Goal: Task Accomplishment & Management: Use online tool/utility

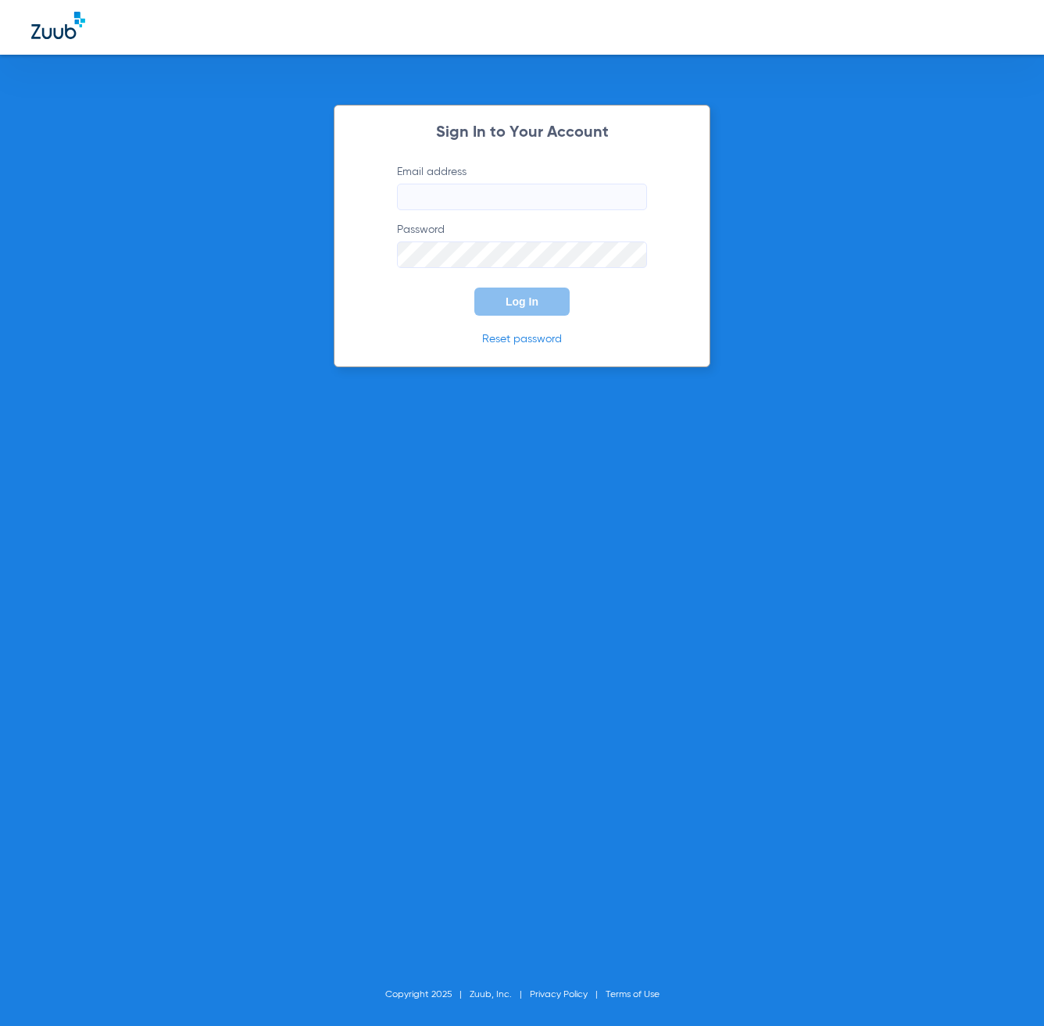
click at [496, 187] on input "Email address" at bounding box center [522, 197] width 250 height 27
type input "[EMAIL_ADDRESS][DOMAIN_NAME]"
click at [496, 300] on button "Log In" at bounding box center [521, 302] width 95 height 28
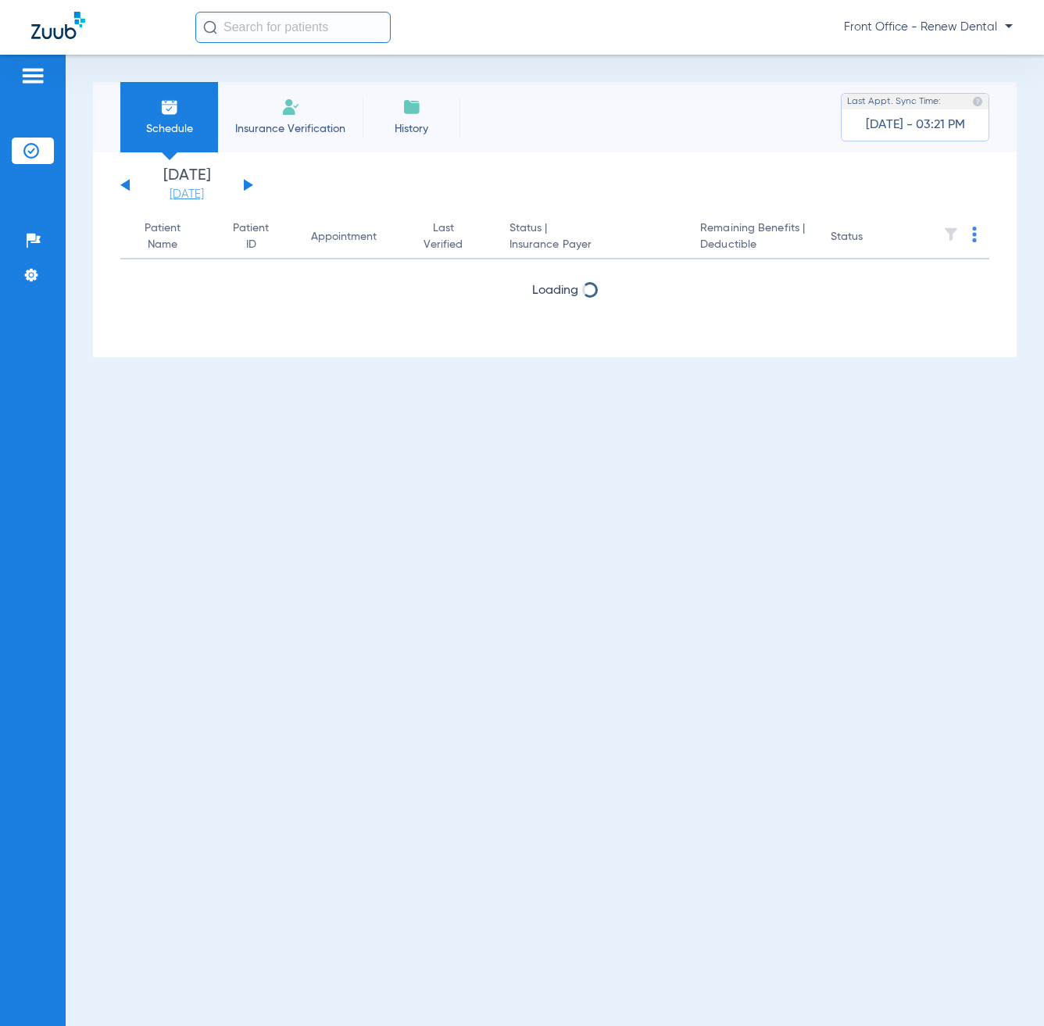
click at [205, 191] on link "[DATE]" at bounding box center [187, 195] width 94 height 16
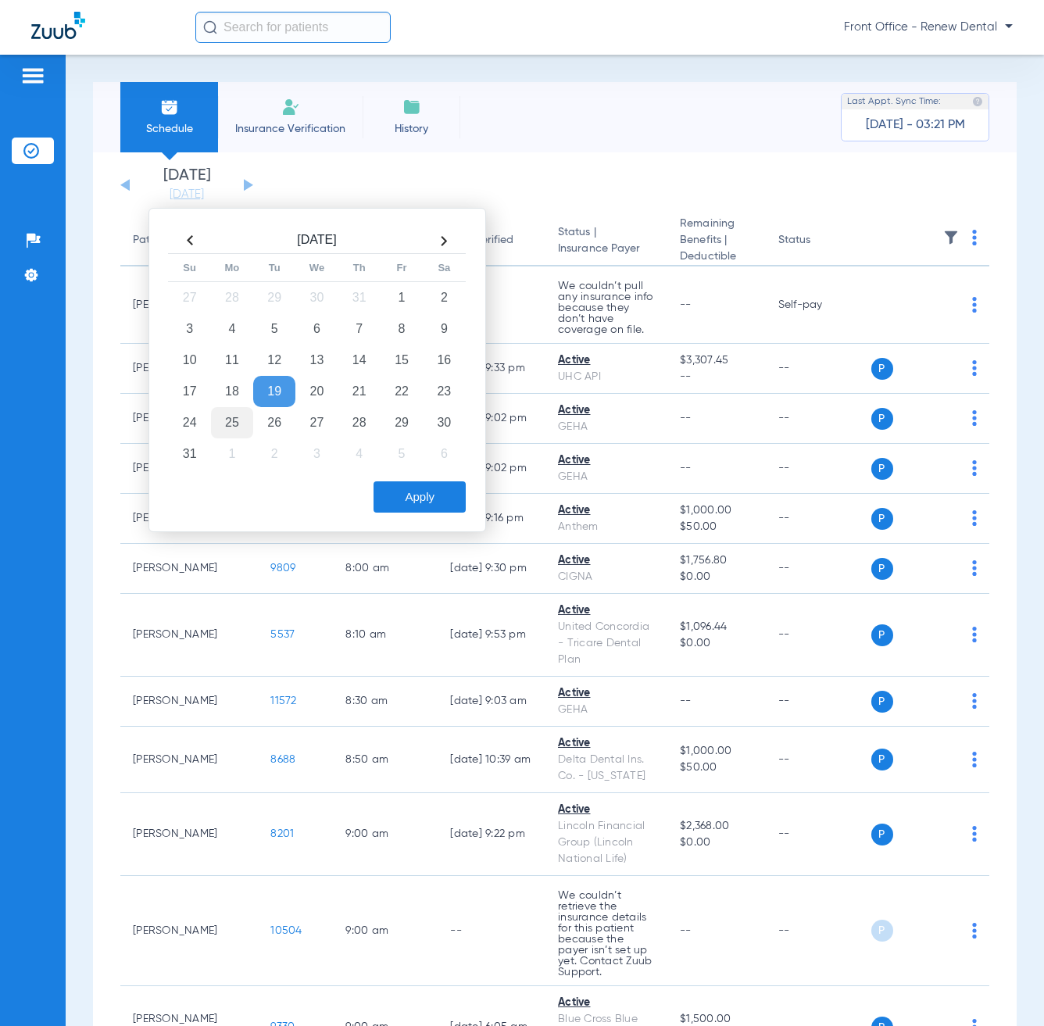
click at [231, 426] on td "25" at bounding box center [232, 422] width 42 height 31
click at [399, 495] on button "Apply" at bounding box center [420, 496] width 92 height 31
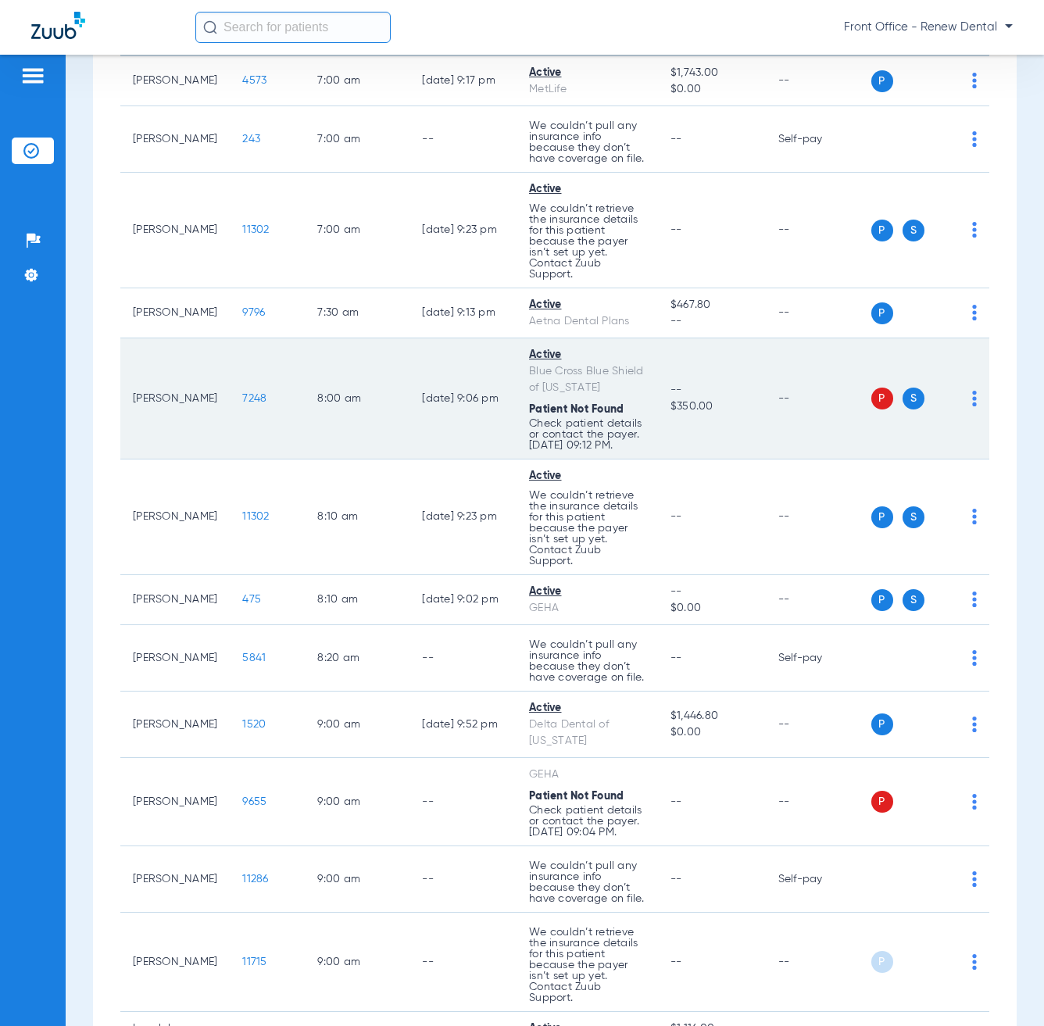
scroll to position [156, 0]
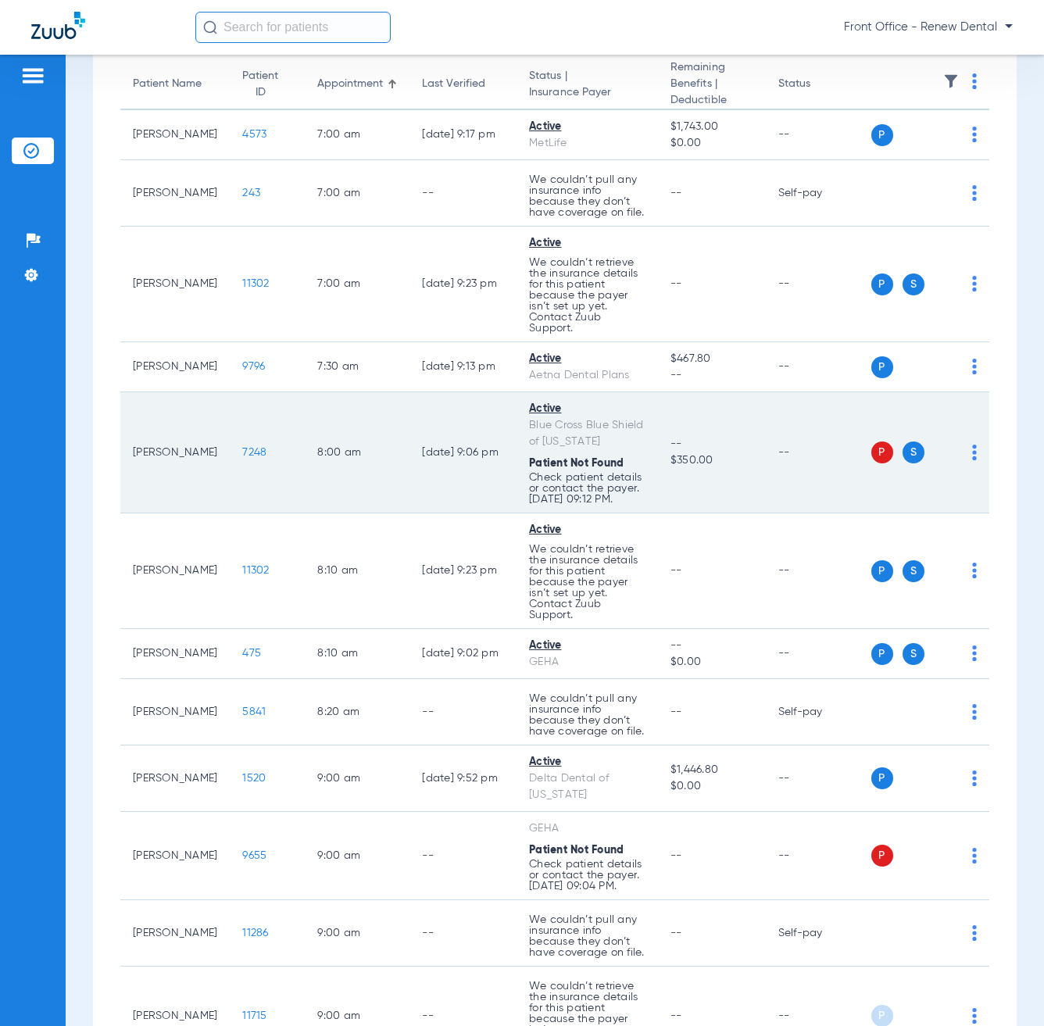
click at [958, 460] on div "P S" at bounding box center [924, 453] width 106 height 22
click at [972, 460] on img at bounding box center [974, 453] width 5 height 16
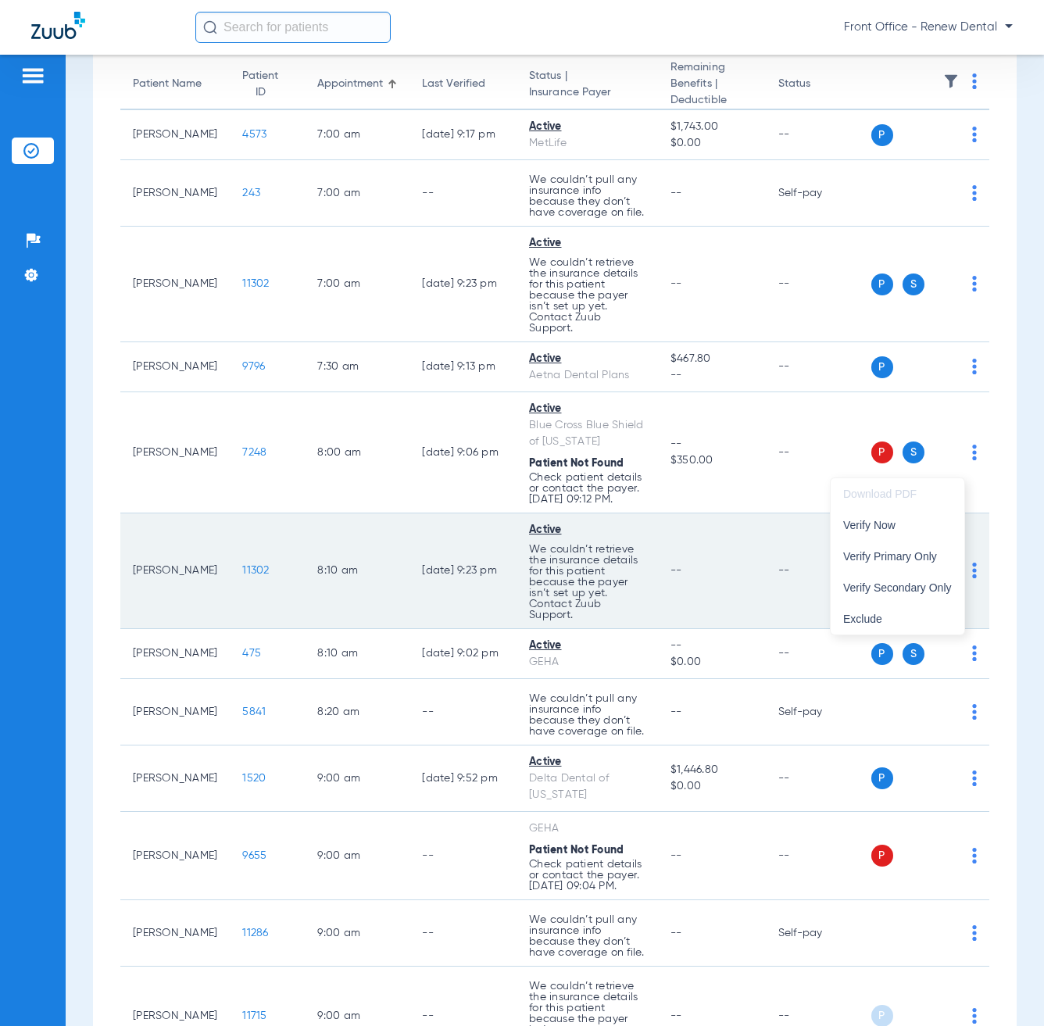
click at [863, 533] on button "Verify Now" at bounding box center [898, 524] width 134 height 31
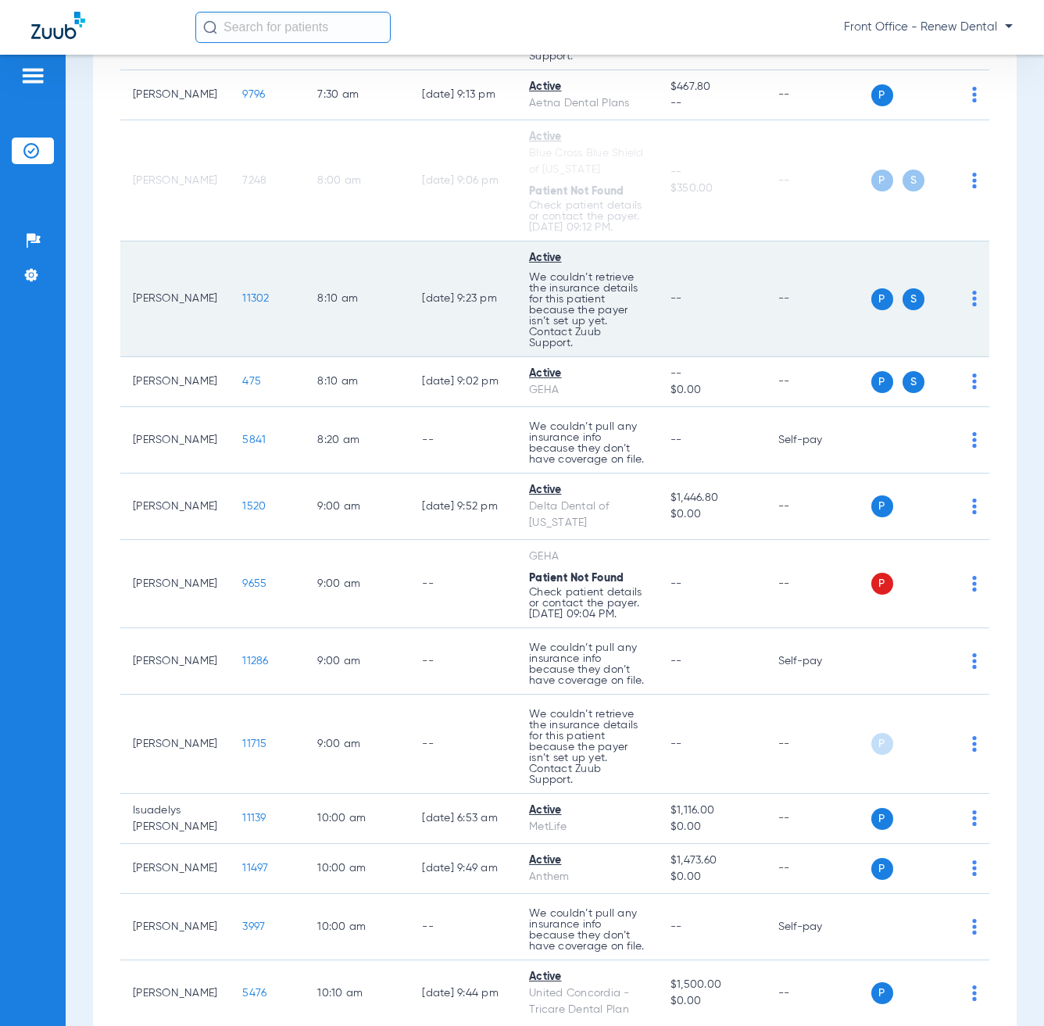
scroll to position [469, 0]
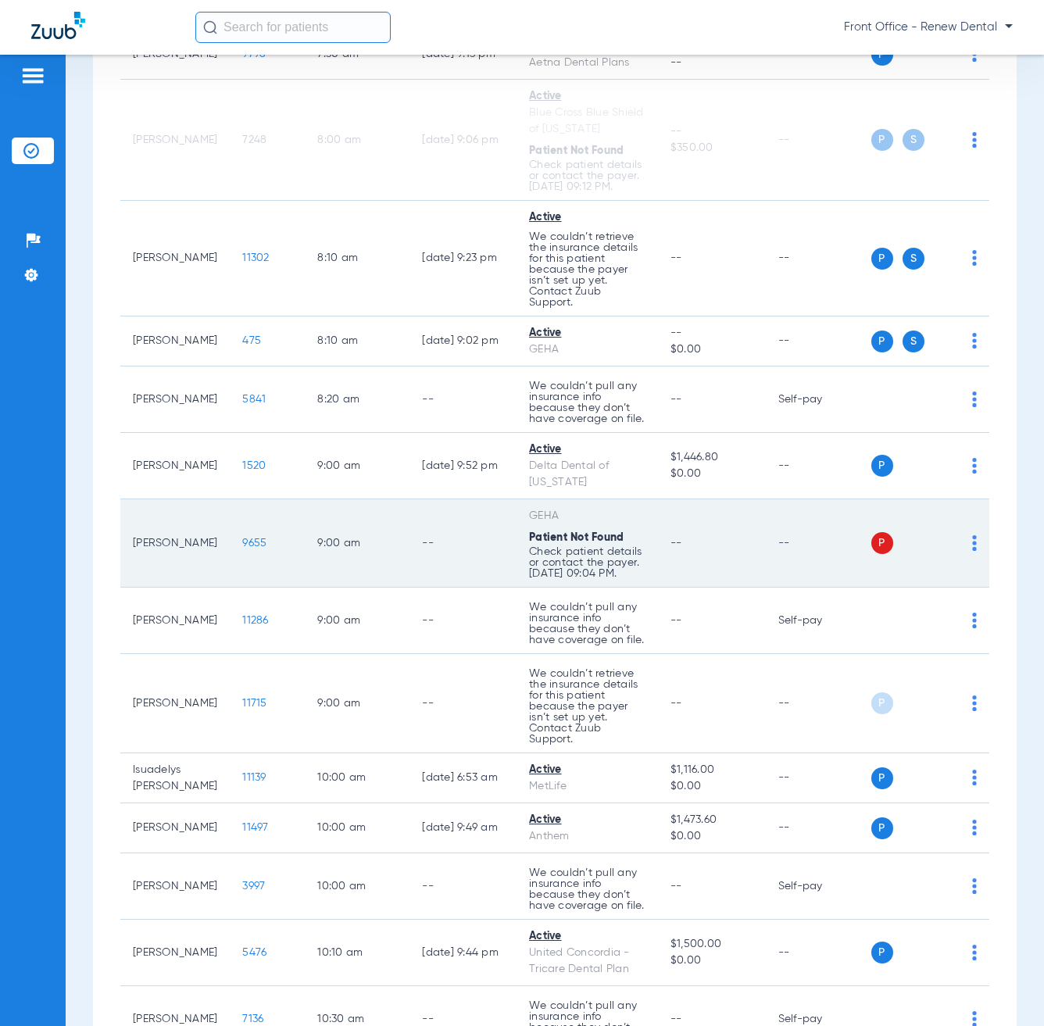
click at [959, 546] on td "P S" at bounding box center [930, 543] width 119 height 88
click at [959, 554] on div "P S" at bounding box center [924, 543] width 106 height 22
click at [972, 551] on img at bounding box center [974, 543] width 5 height 16
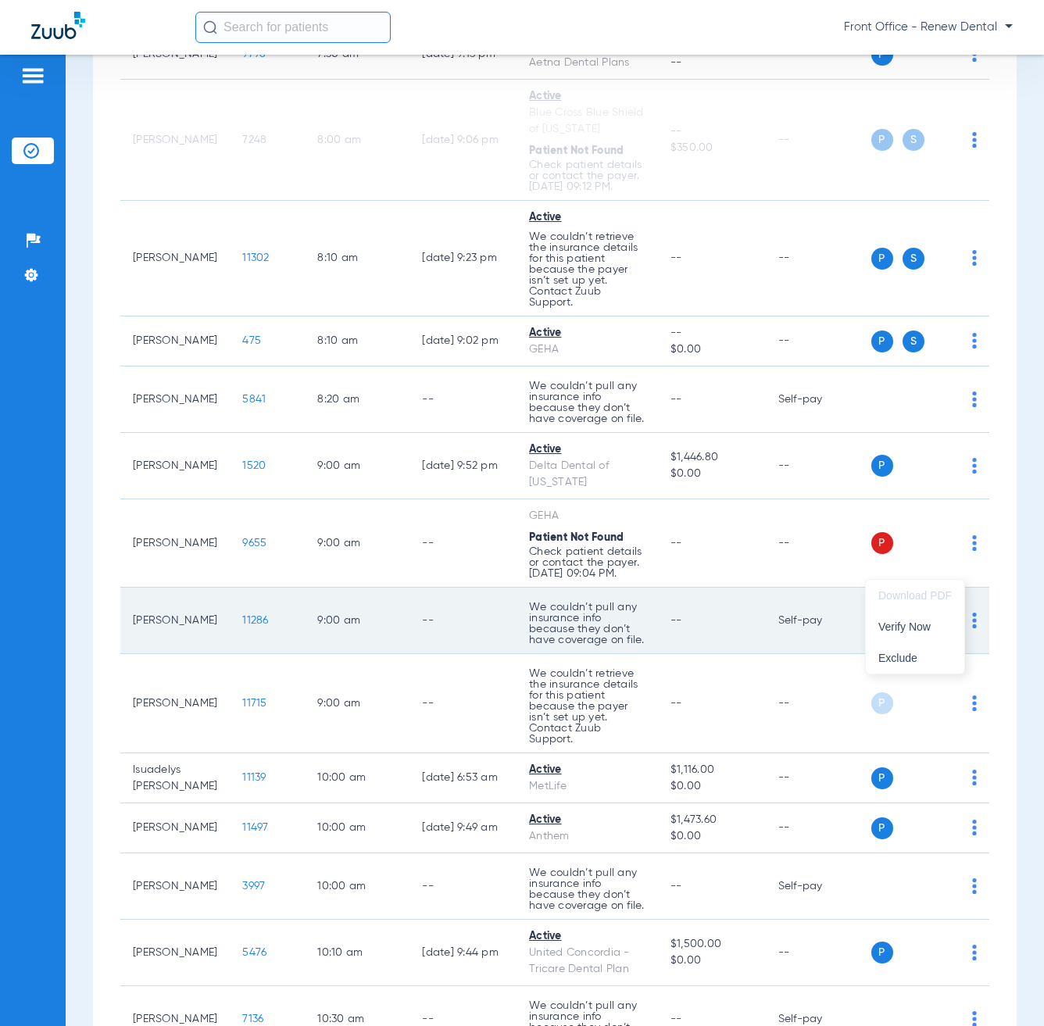
click at [925, 629] on span "Verify Now" at bounding box center [914, 626] width 73 height 11
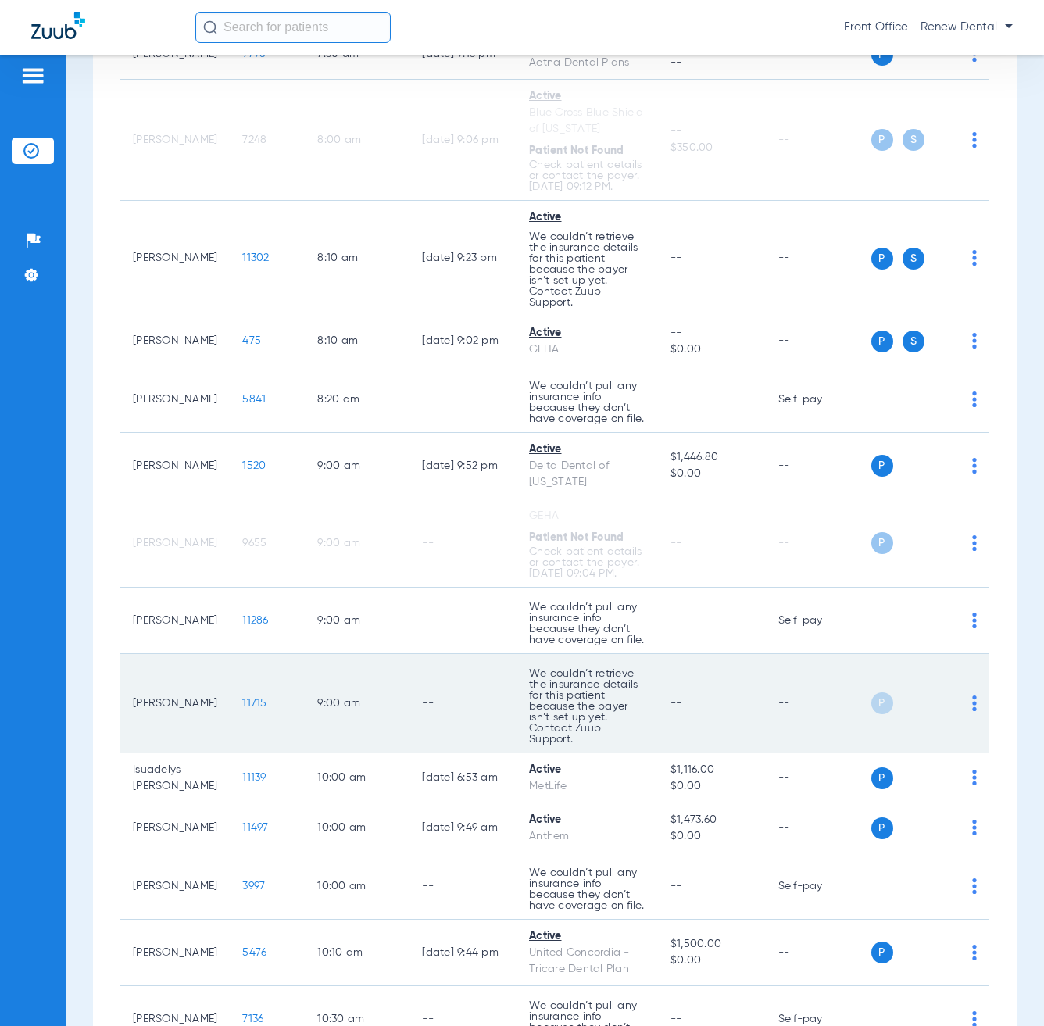
click at [972, 711] on img at bounding box center [974, 703] width 5 height 16
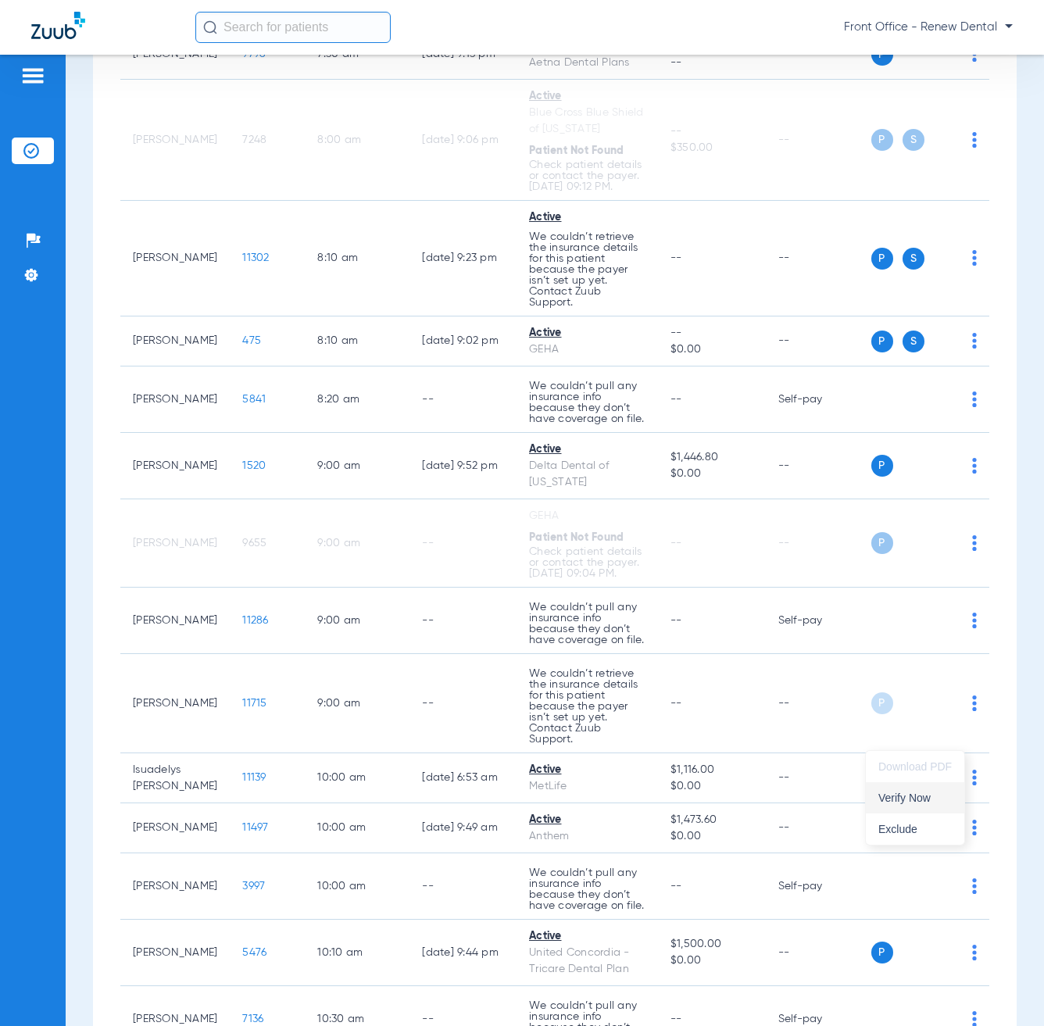
click at [902, 801] on span "Verify Now" at bounding box center [914, 797] width 73 height 11
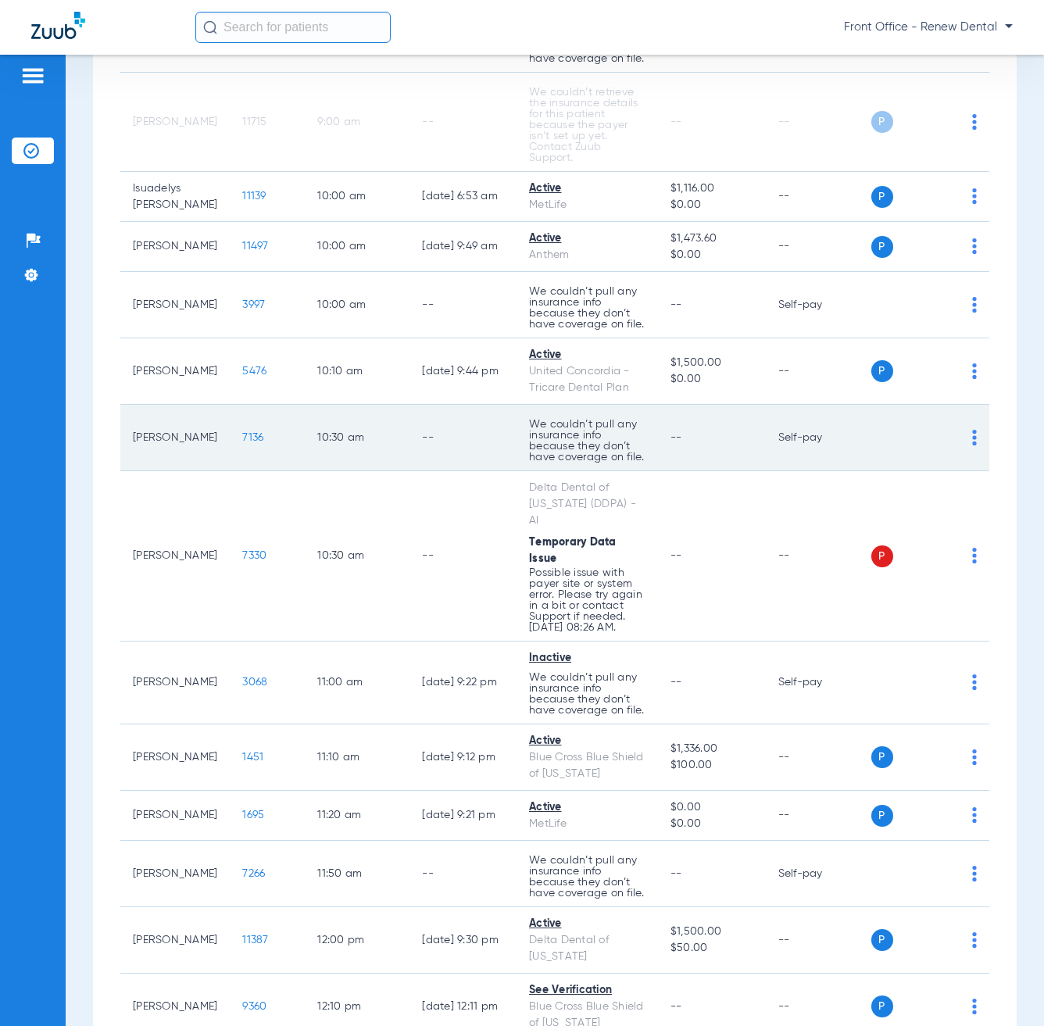
scroll to position [1094, 0]
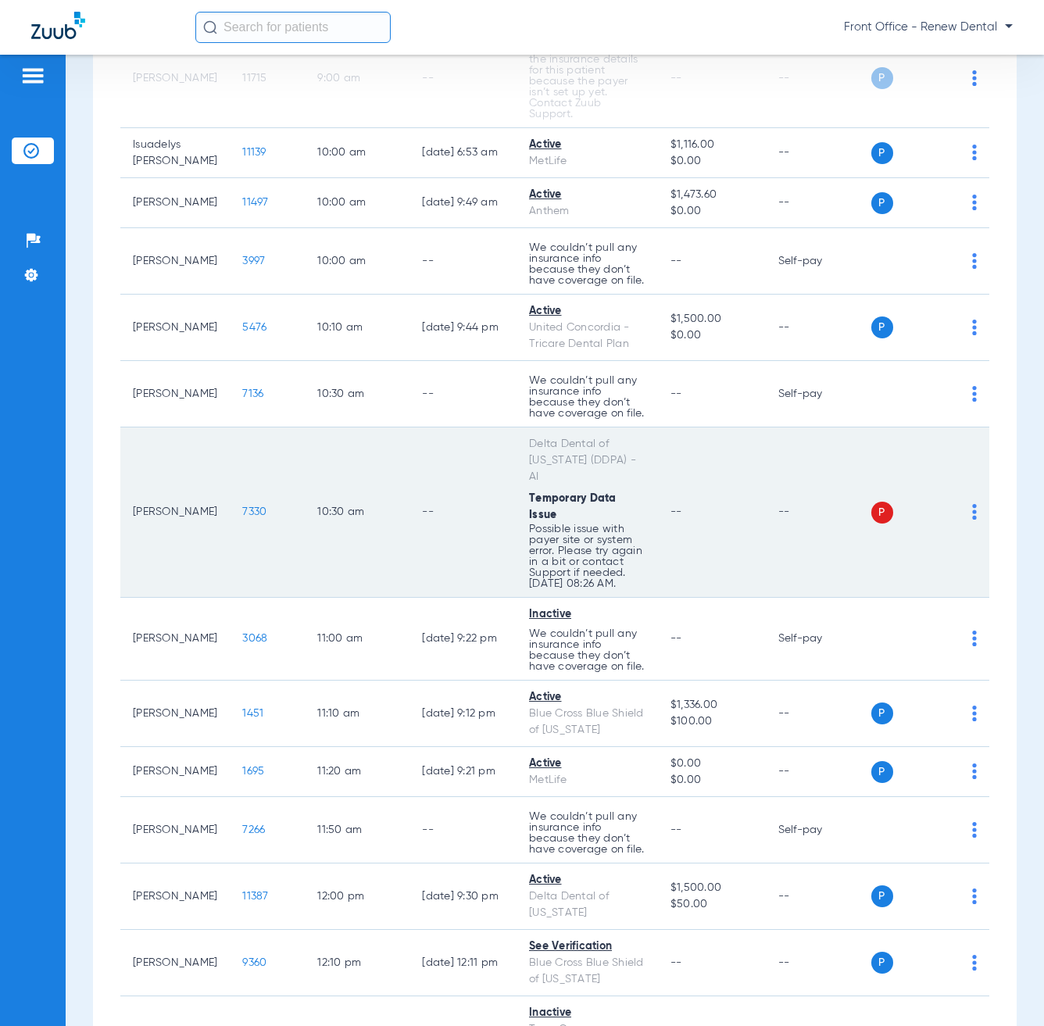
click at [972, 520] on img at bounding box center [974, 512] width 5 height 16
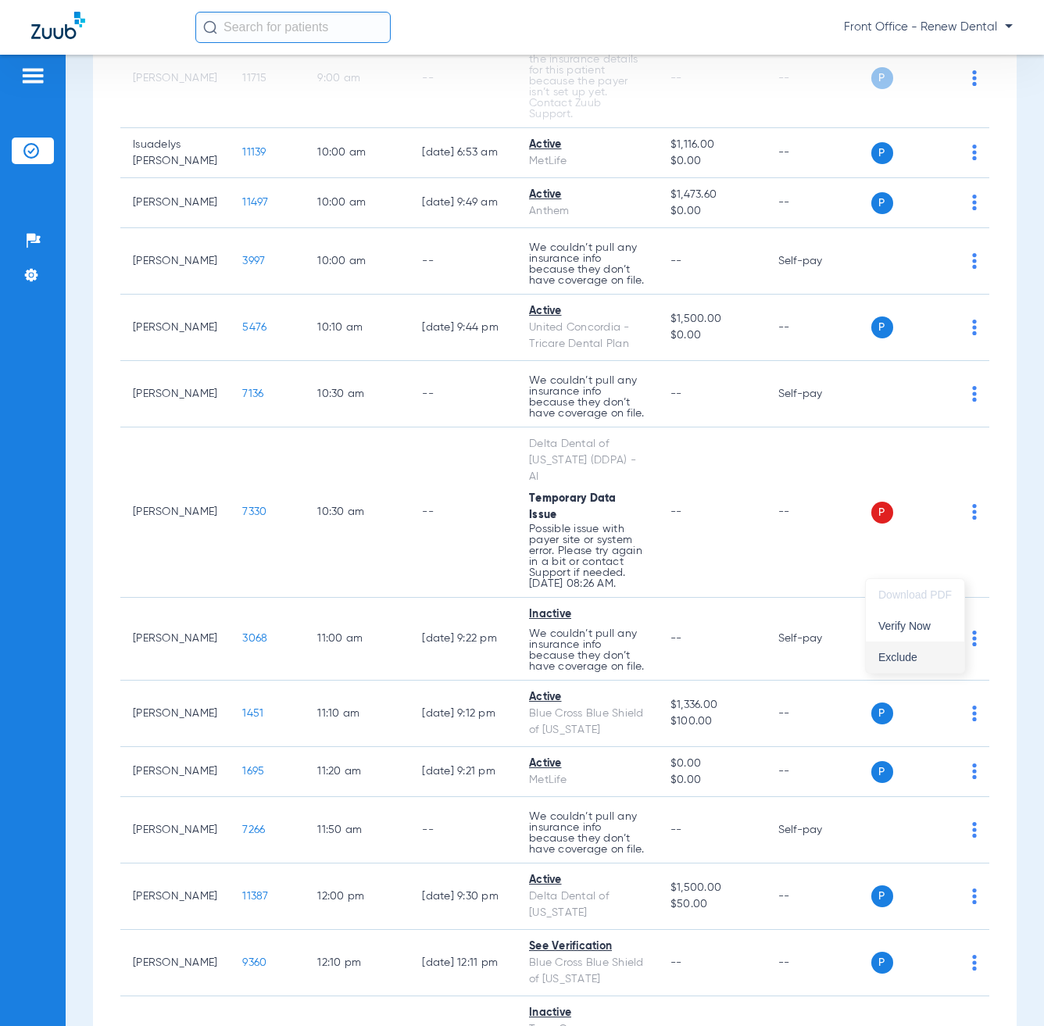
click at [896, 643] on button "Exclude" at bounding box center [915, 657] width 98 height 31
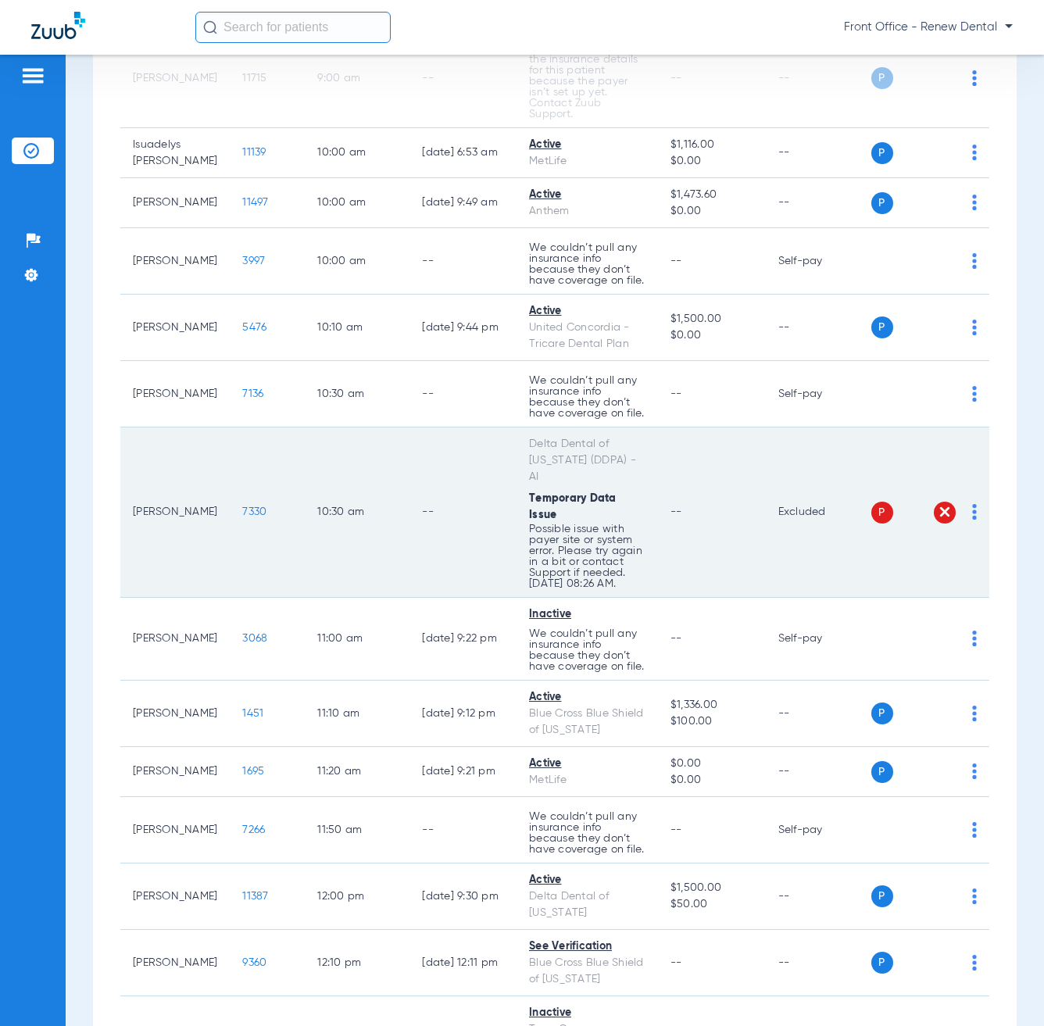
click at [959, 524] on div "P S" at bounding box center [924, 513] width 106 height 22
click at [972, 520] on img at bounding box center [974, 512] width 5 height 16
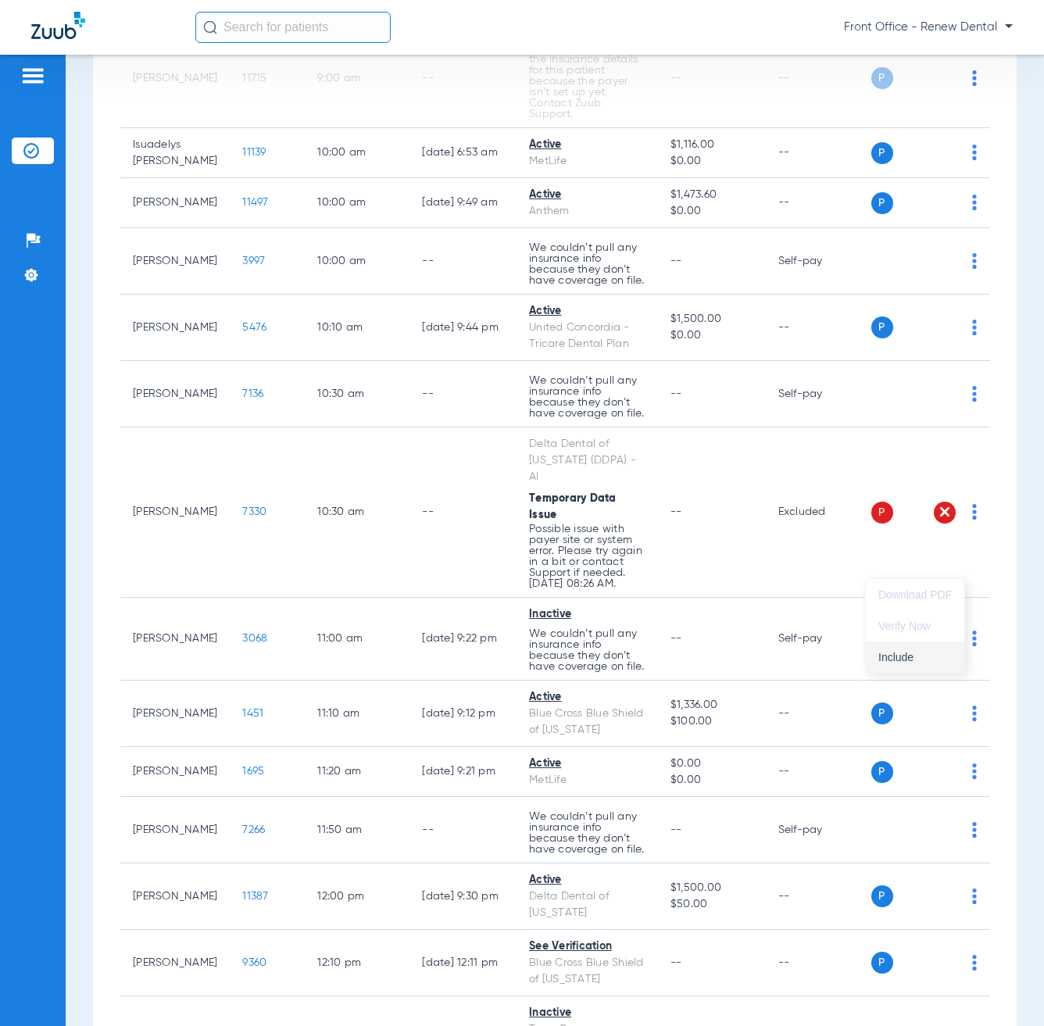
click at [913, 663] on span "Include" at bounding box center [914, 657] width 73 height 11
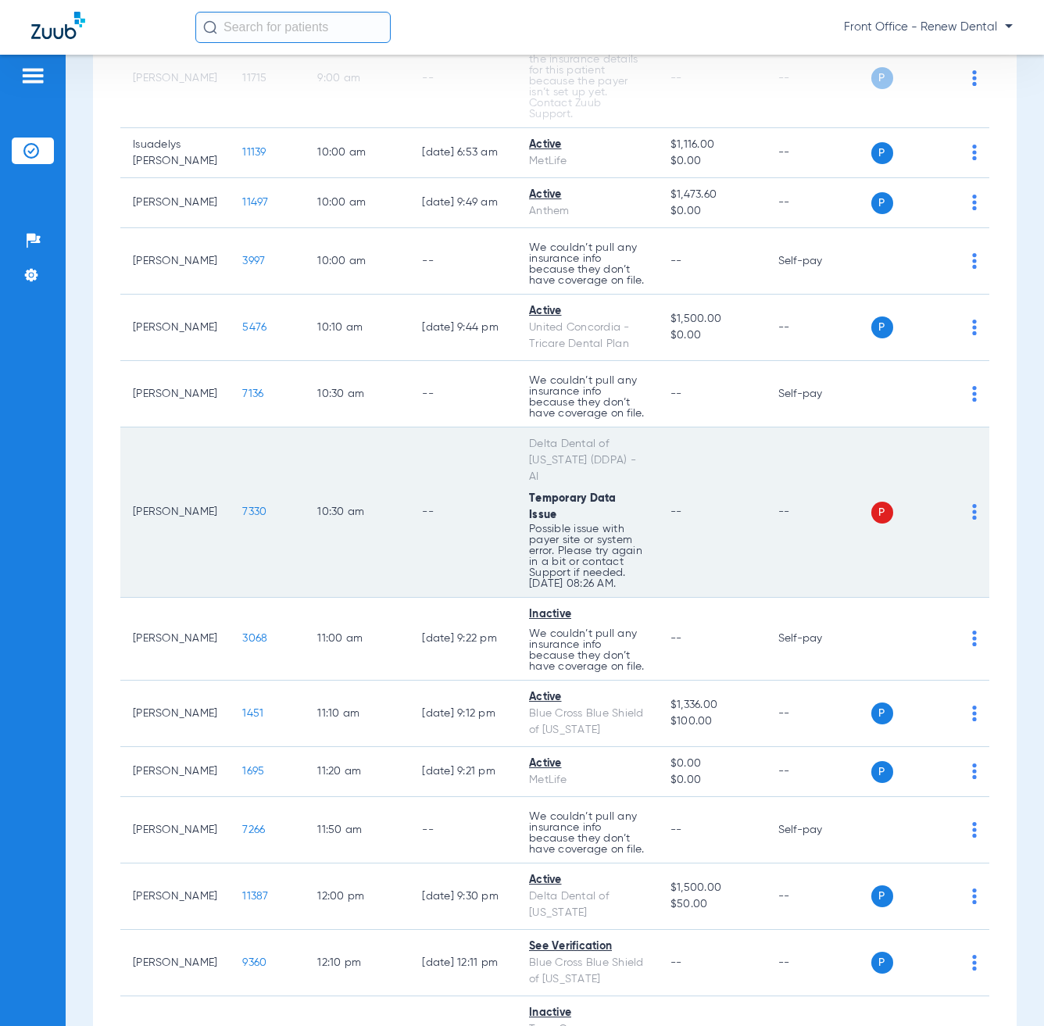
click at [972, 520] on img at bounding box center [974, 512] width 5 height 16
click at [917, 627] on span "Verify Now" at bounding box center [914, 625] width 73 height 11
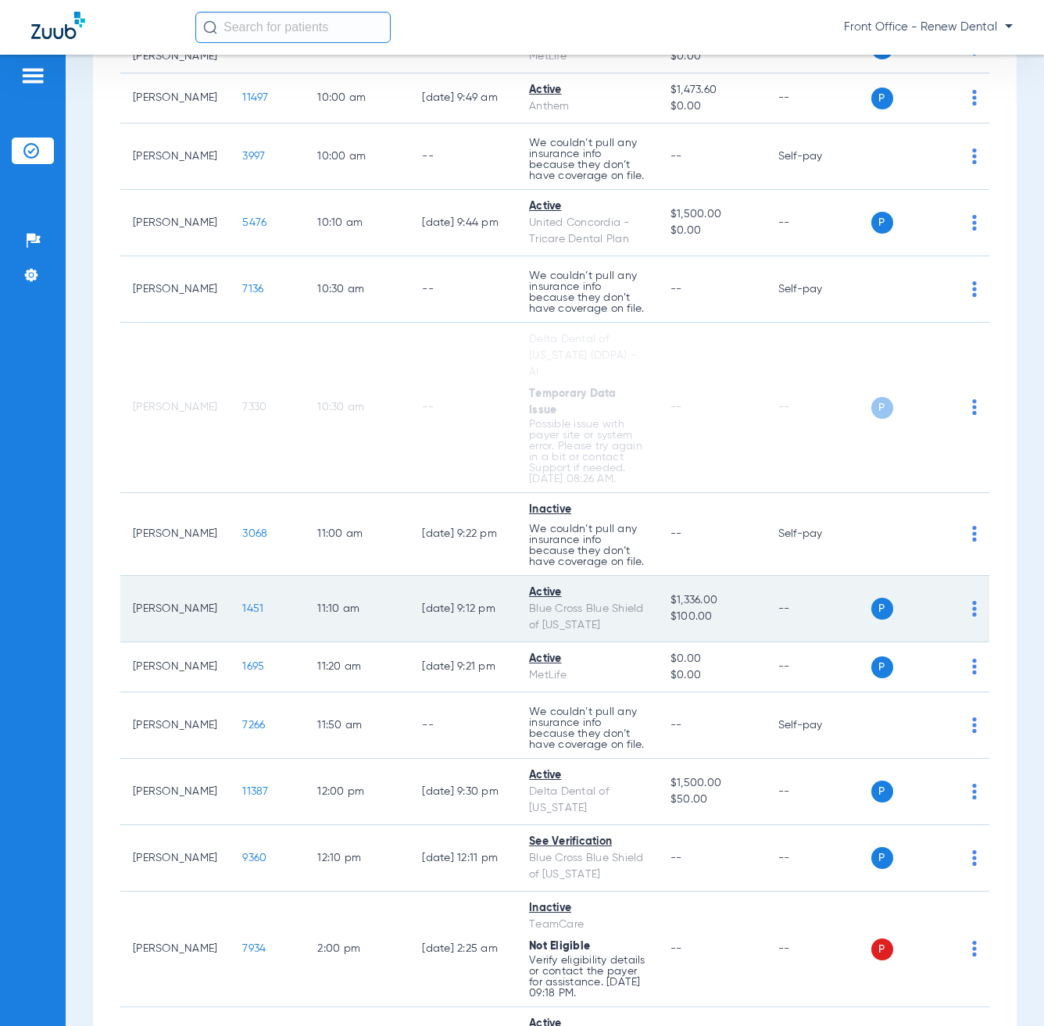
scroll to position [1250, 0]
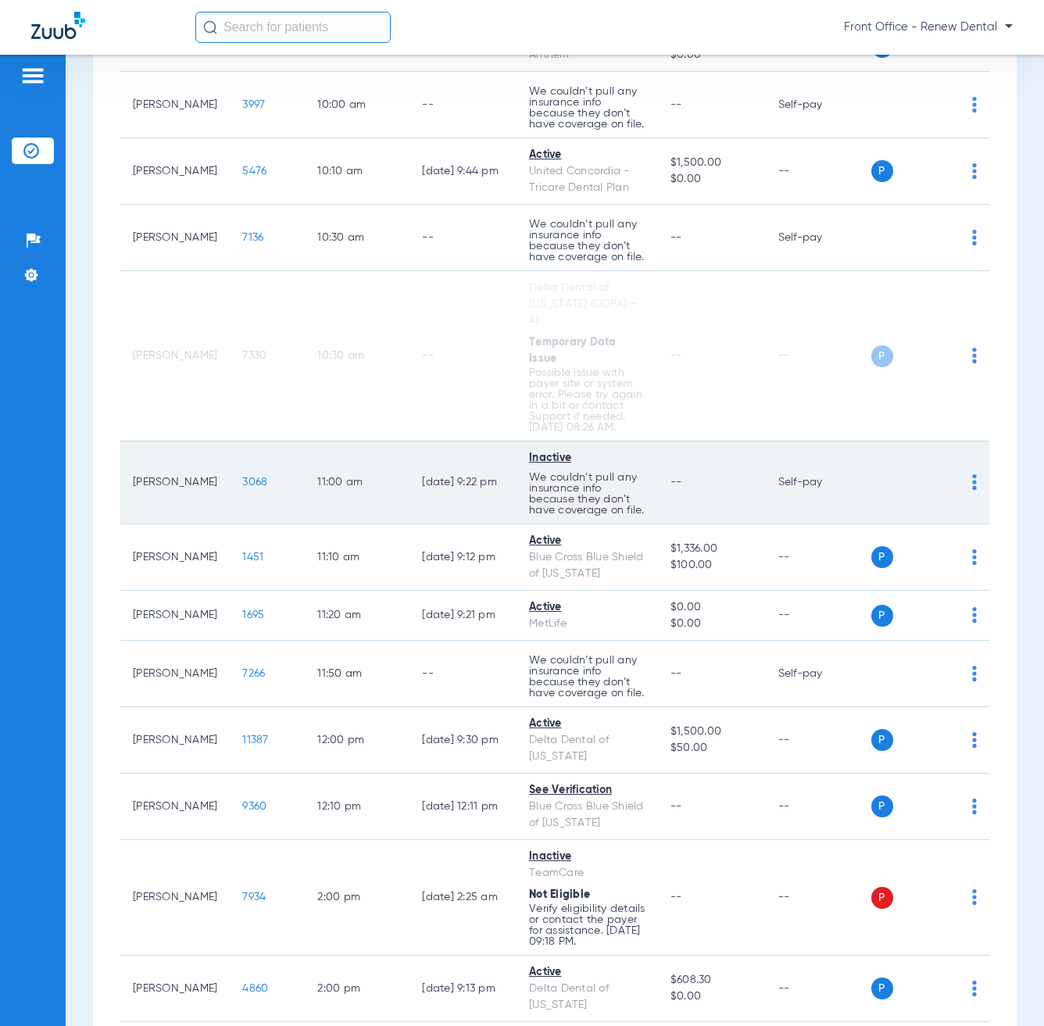
click at [972, 490] on img at bounding box center [974, 482] width 5 height 16
click at [841, 538] on div at bounding box center [522, 513] width 1044 height 1026
click at [972, 490] on img at bounding box center [974, 482] width 5 height 16
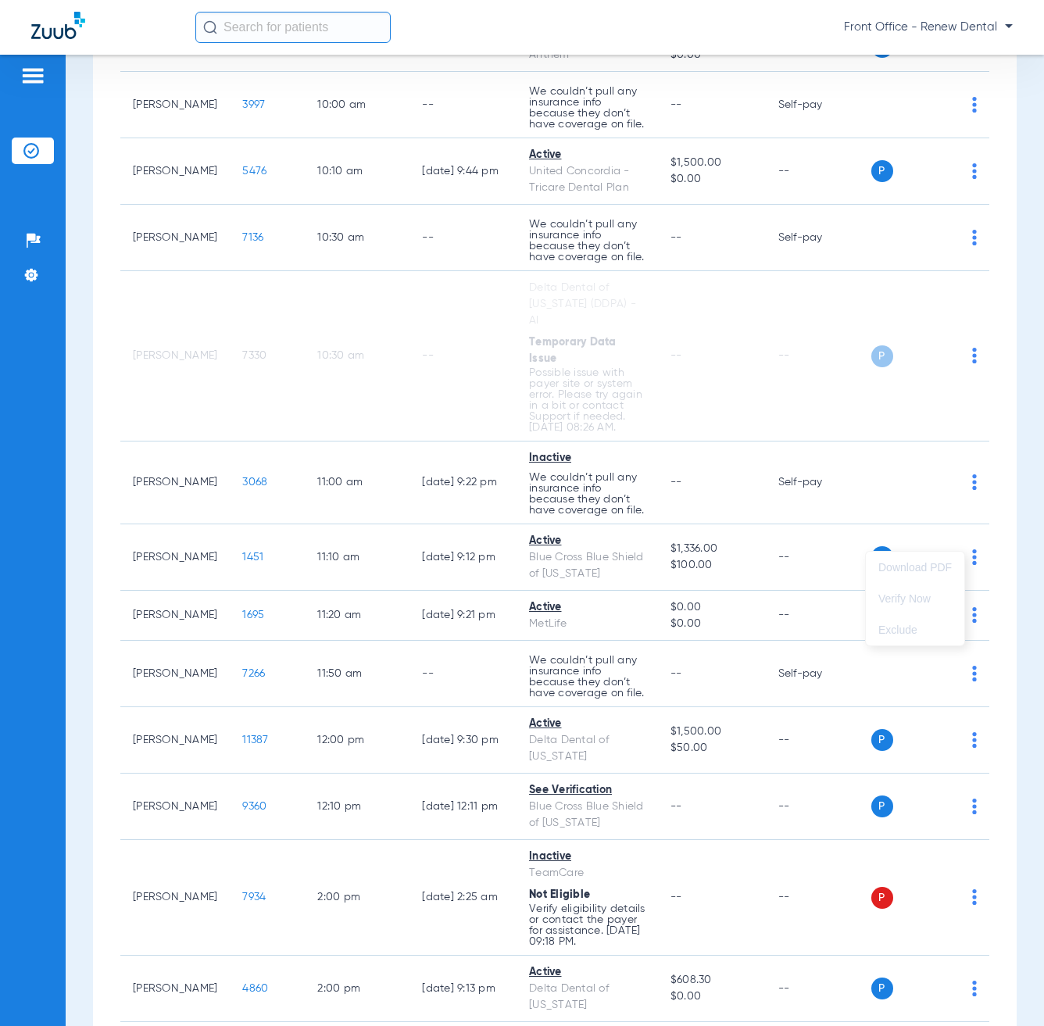
click at [790, 556] on div at bounding box center [522, 513] width 1044 height 1026
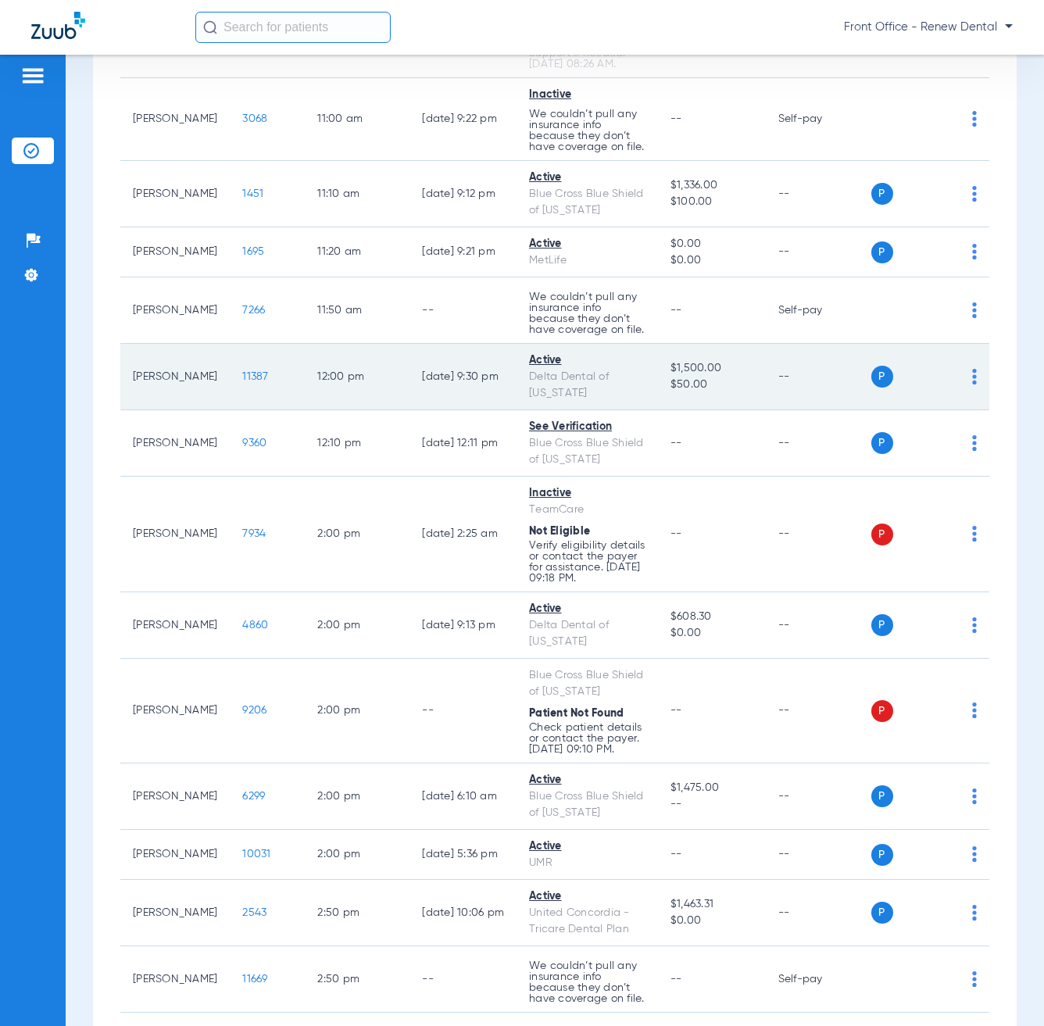
scroll to position [1668, 0]
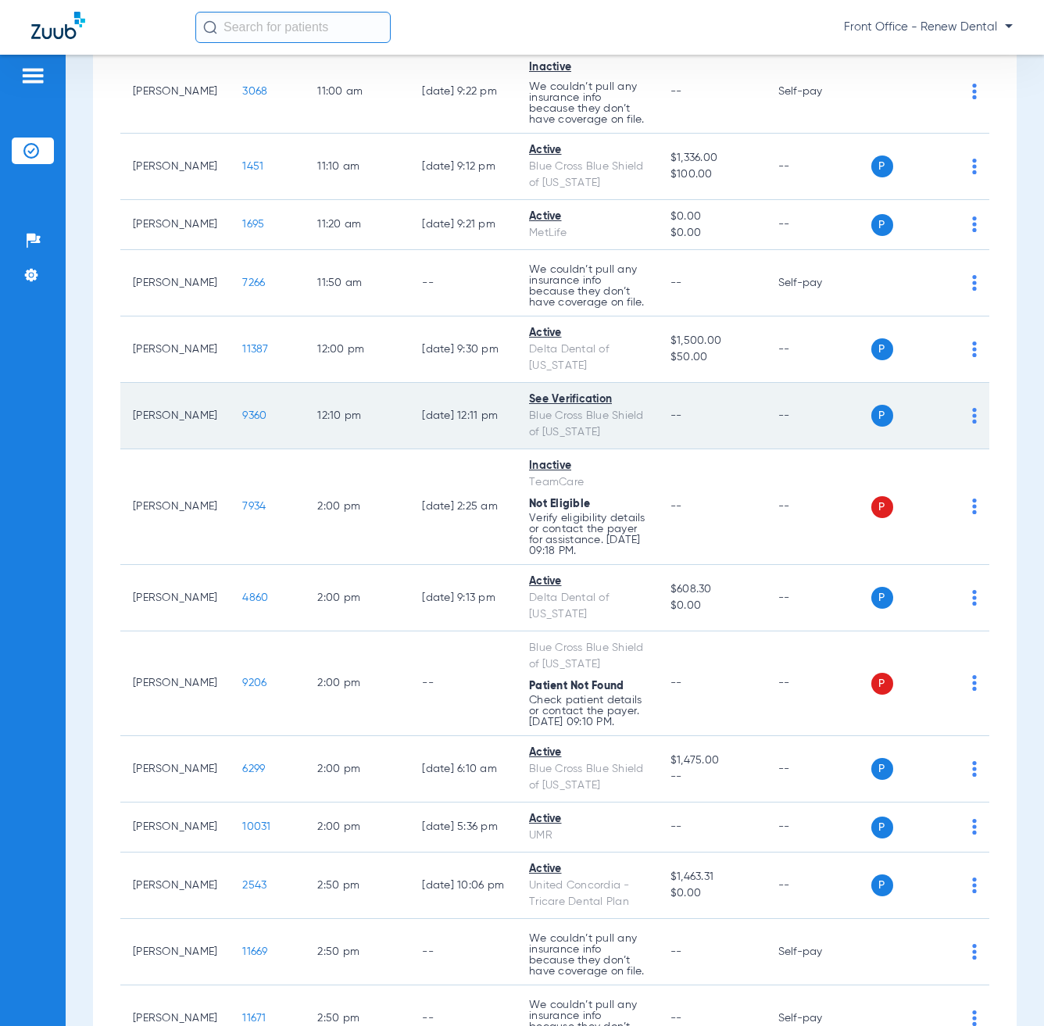
click at [977, 449] on td "P S" at bounding box center [930, 416] width 119 height 66
click at [960, 427] on div "P S" at bounding box center [924, 416] width 106 height 22
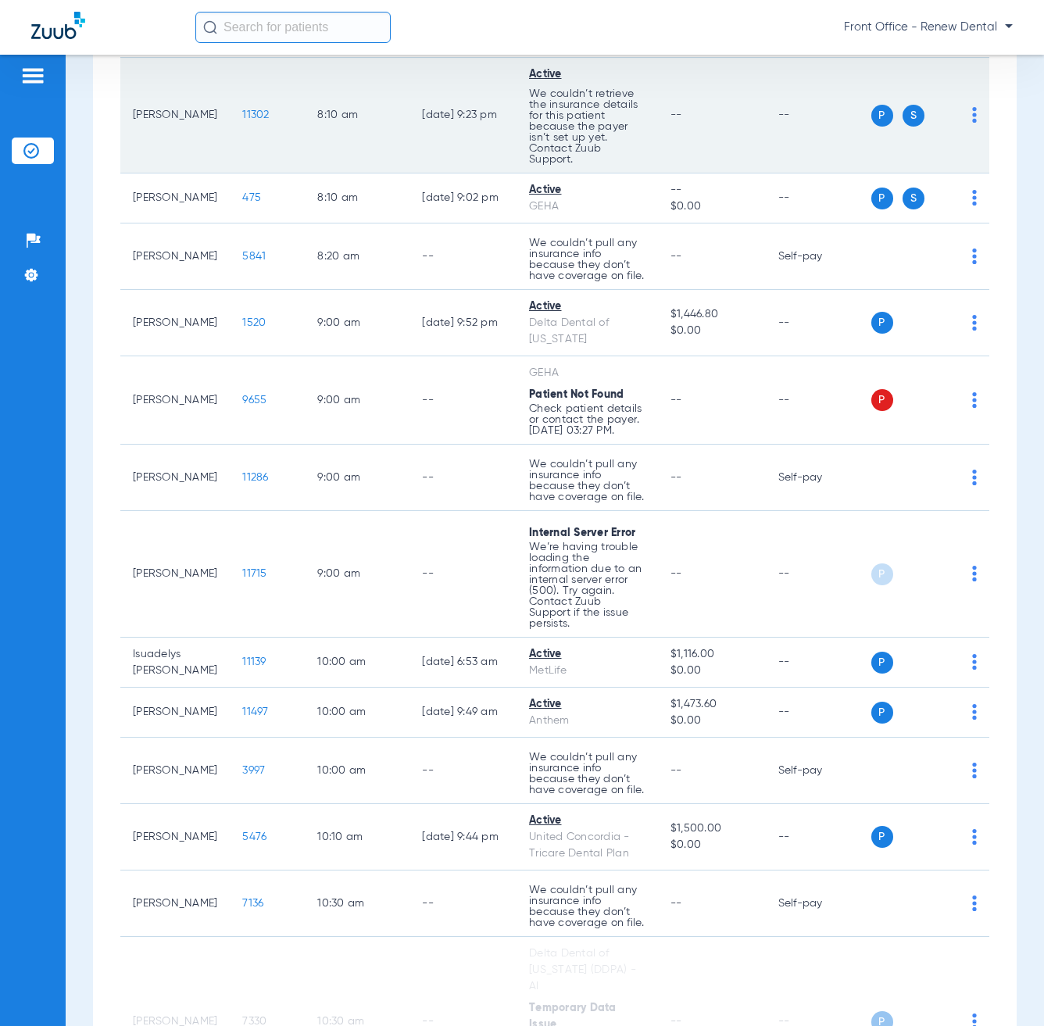
scroll to position [0, 0]
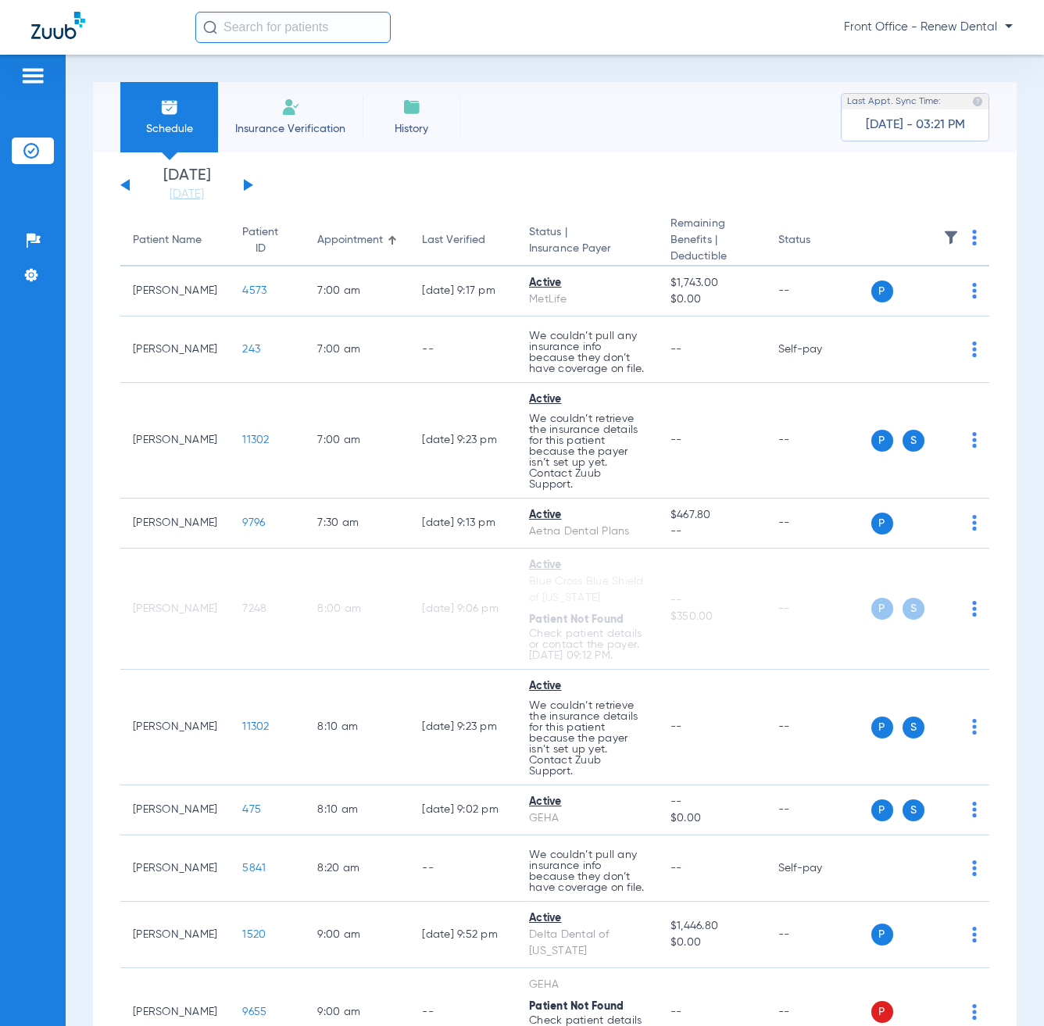
click at [972, 244] on img at bounding box center [974, 238] width 5 height 16
click at [889, 303] on span "Verify All" at bounding box center [903, 300] width 98 height 11
